Goal: Transaction & Acquisition: Download file/media

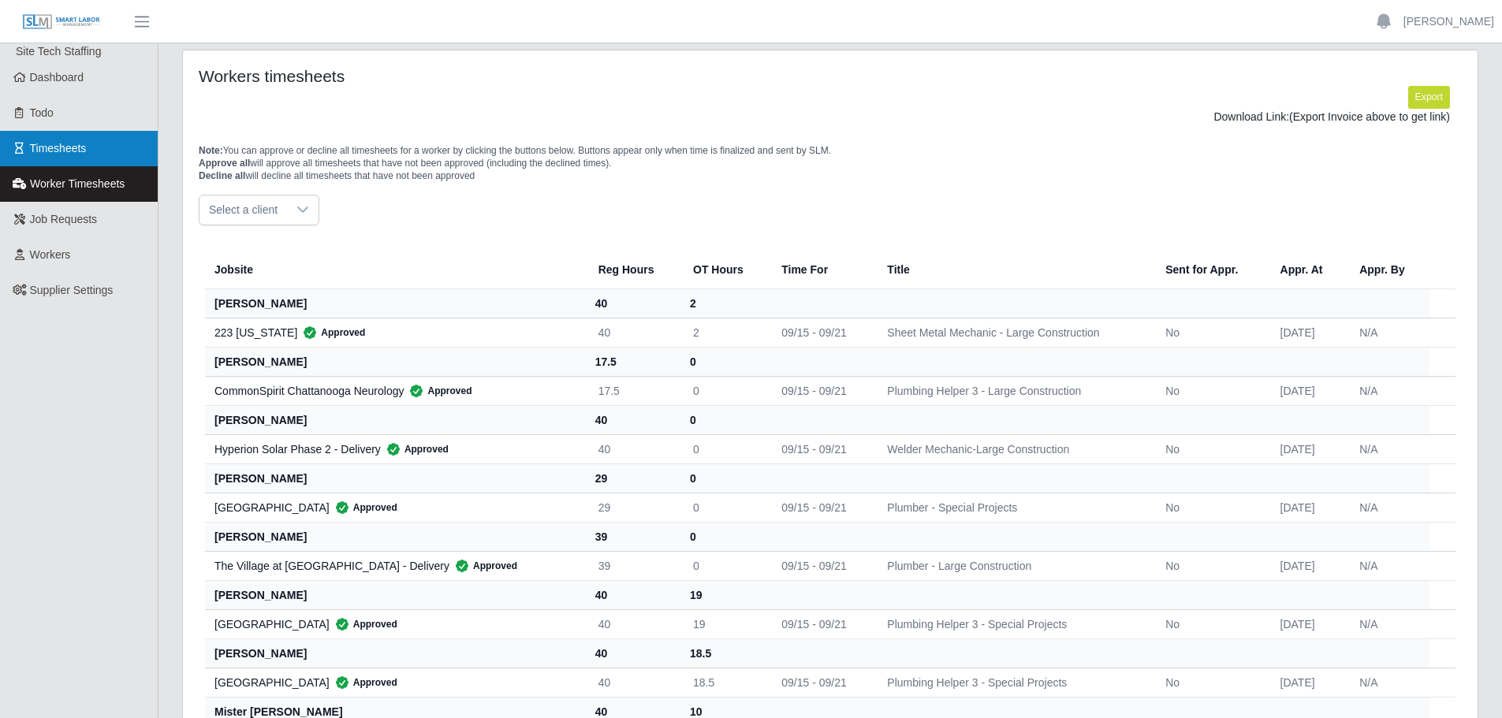
click at [91, 151] on link "Timesheets" at bounding box center [79, 148] width 158 height 35
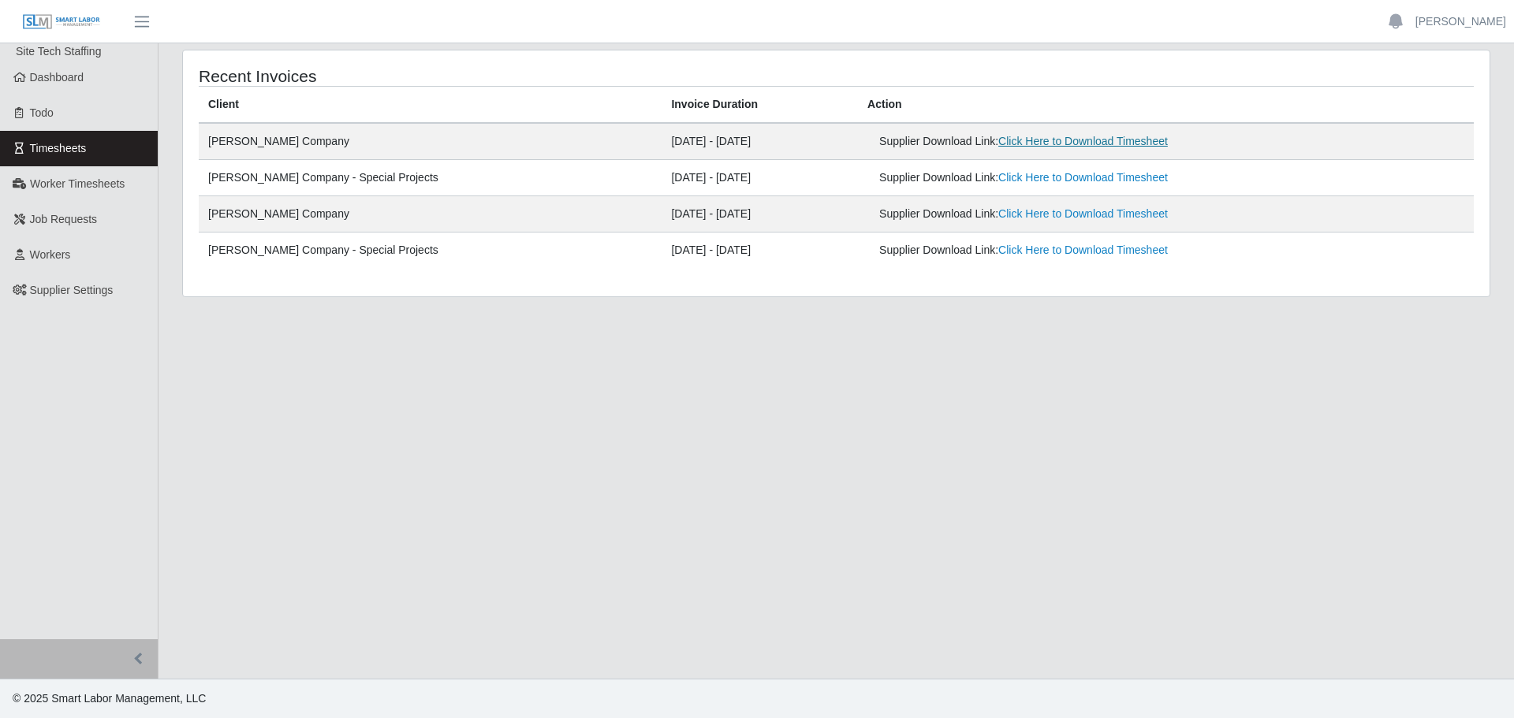
click at [998, 140] on link "Click Here to Download Timesheet" at bounding box center [1083, 141] width 170 height 13
click at [1029, 140] on link "Click Here to Download Timesheet" at bounding box center [1083, 141] width 170 height 13
click at [1007, 174] on link "Click Here to Download Timesheet" at bounding box center [1083, 177] width 170 height 13
click at [131, 191] on link "Worker Timesheets" at bounding box center [79, 183] width 158 height 35
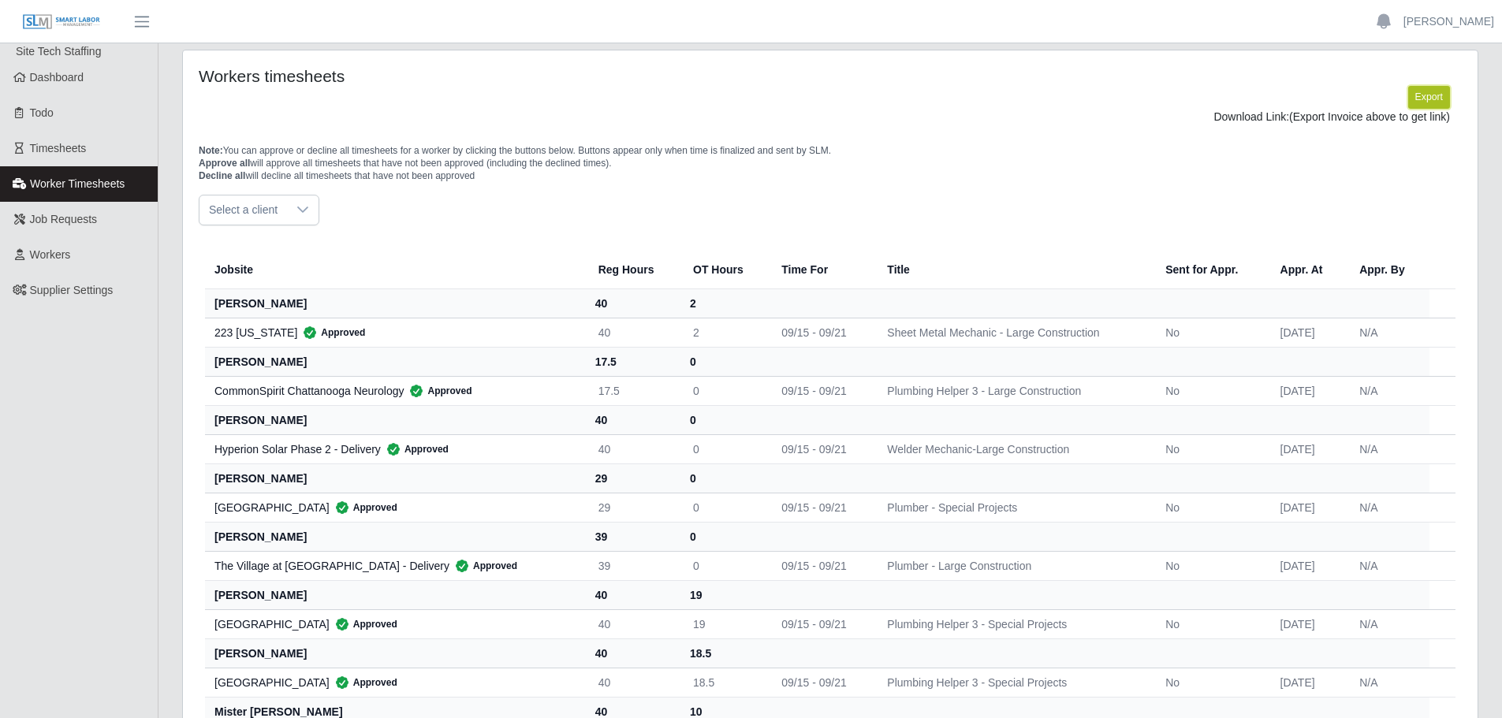
click at [1419, 96] on button "Export" at bounding box center [1429, 97] width 42 height 22
click at [1333, 123] on link "https://sm-slm-prod.s3.amazonaws.com/documents/supplier/140/Supplier%20Worker%2…" at bounding box center [1391, 116] width 117 height 13
click at [35, 151] on span "Timesheets" at bounding box center [58, 148] width 57 height 13
